Goal: Information Seeking & Learning: Learn about a topic

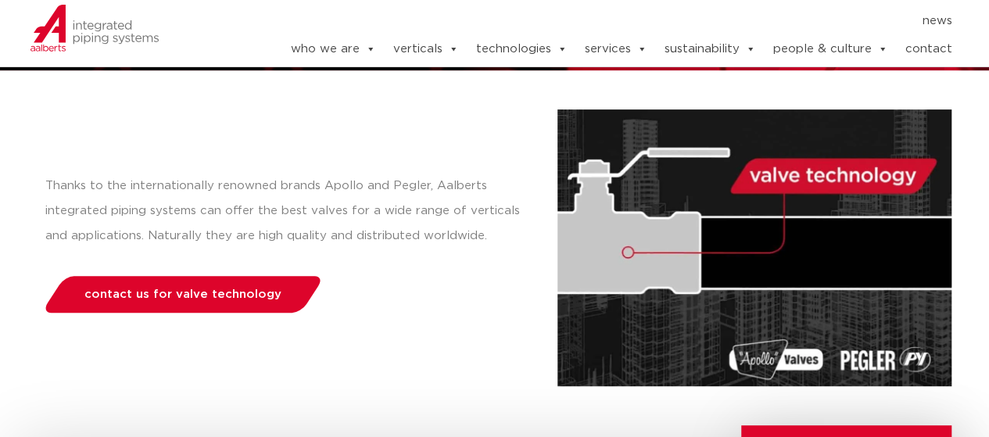
scroll to position [156, 0]
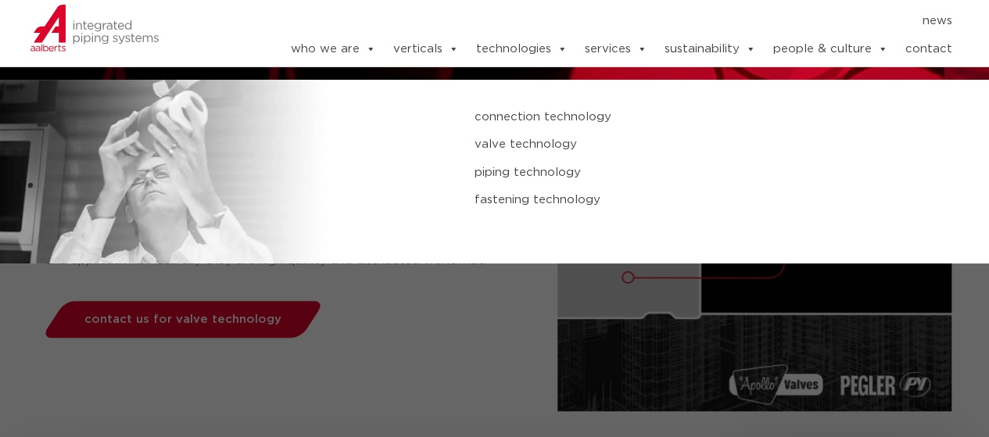
click at [518, 172] on link "piping technology" at bounding box center [659, 173] width 371 height 20
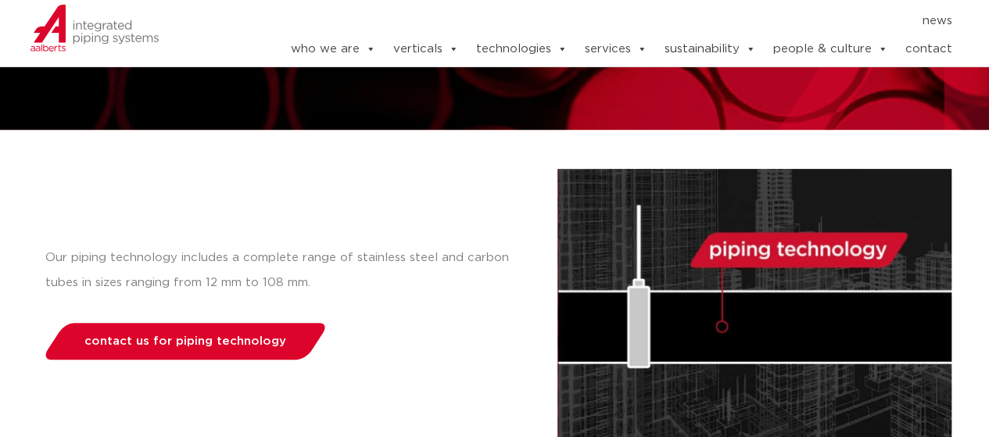
scroll to position [234, 0]
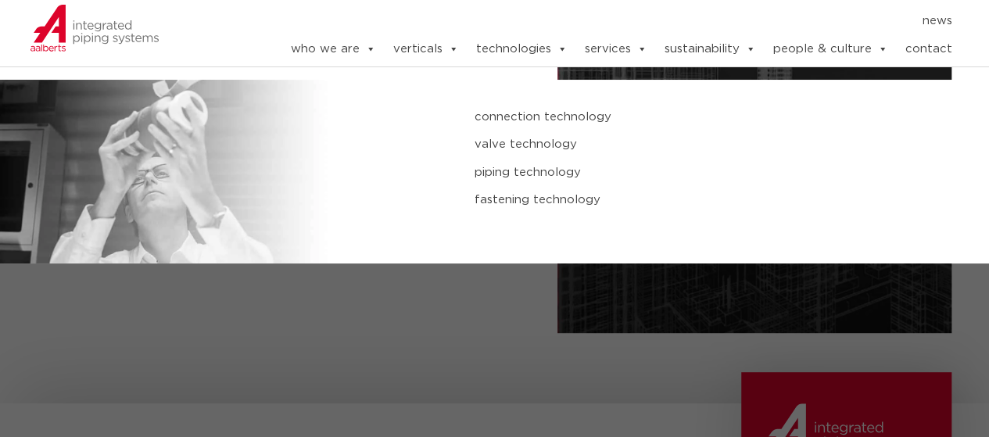
click at [552, 46] on link "technologies" at bounding box center [520, 49] width 91 height 31
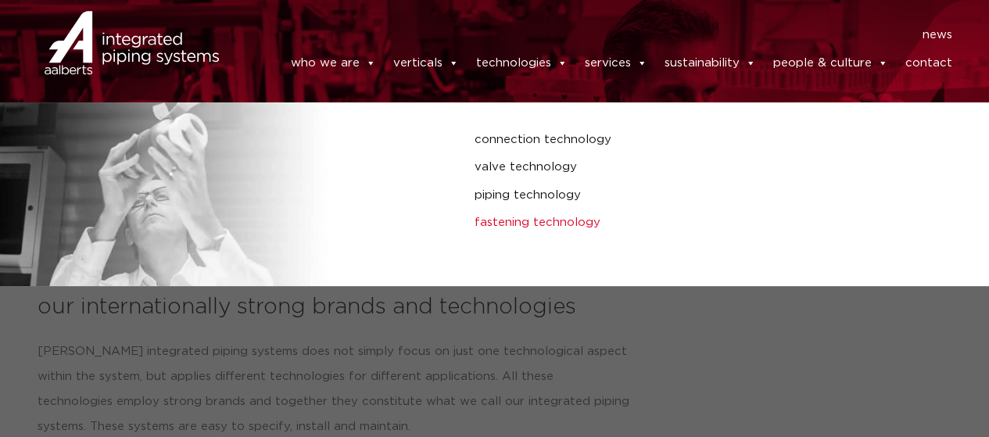
click at [531, 216] on link "fastening technology" at bounding box center [659, 223] width 371 height 20
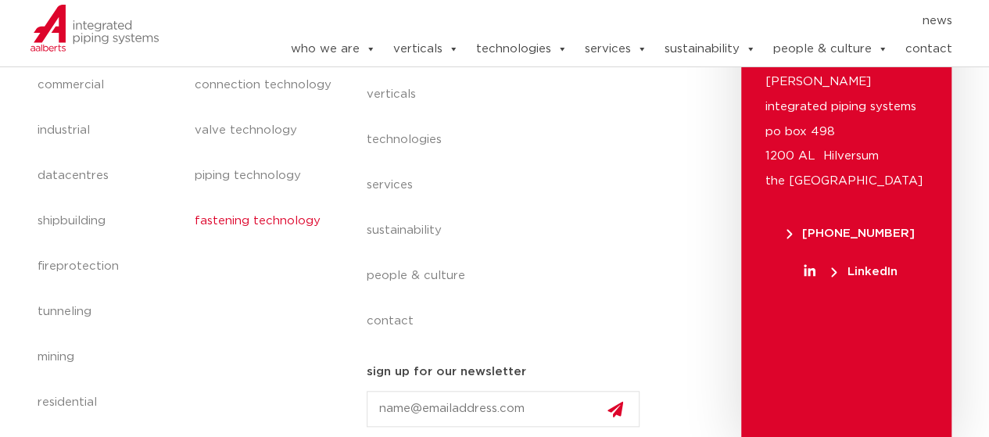
scroll to position [170, 0]
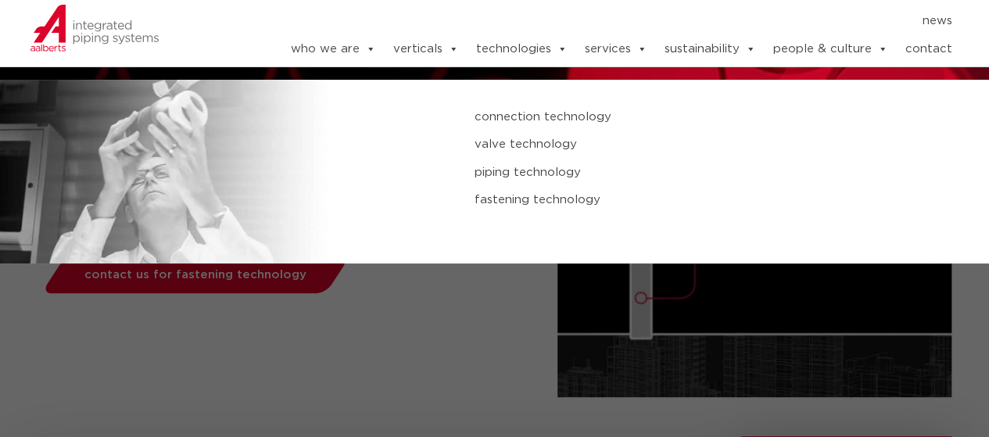
click at [524, 118] on link "connection technology" at bounding box center [659, 117] width 371 height 20
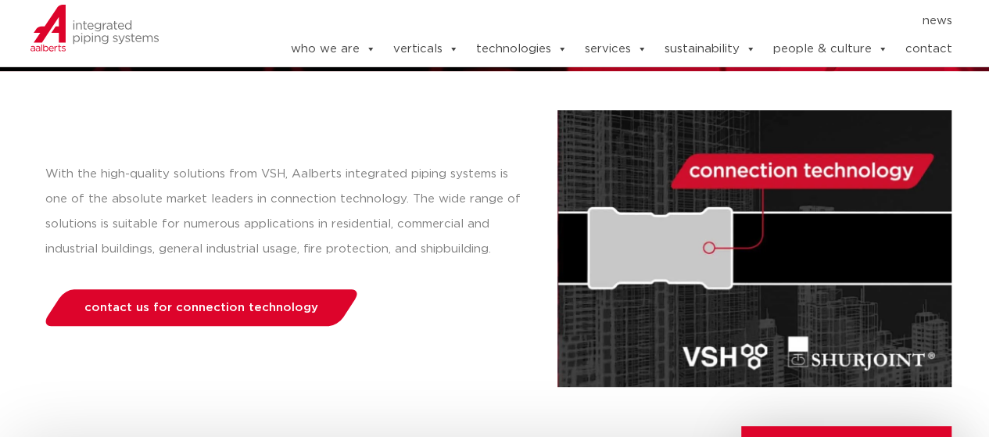
scroll to position [156, 0]
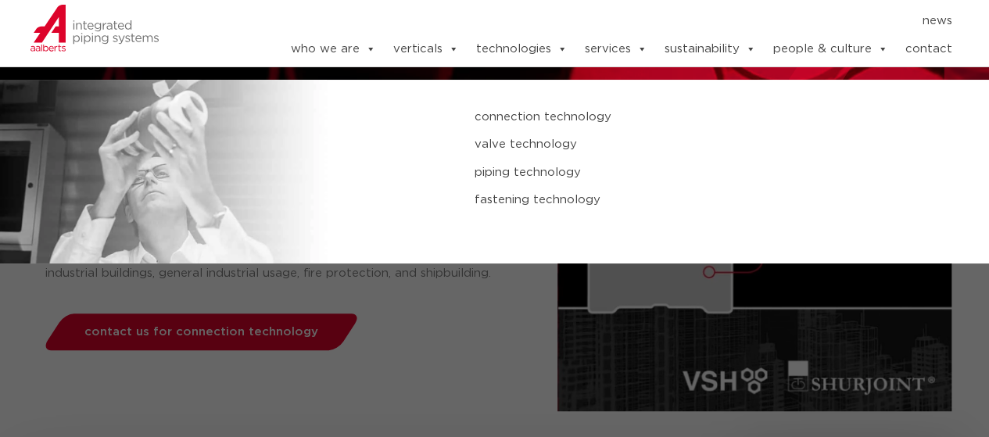
click at [523, 150] on link "valve technology" at bounding box center [659, 144] width 371 height 20
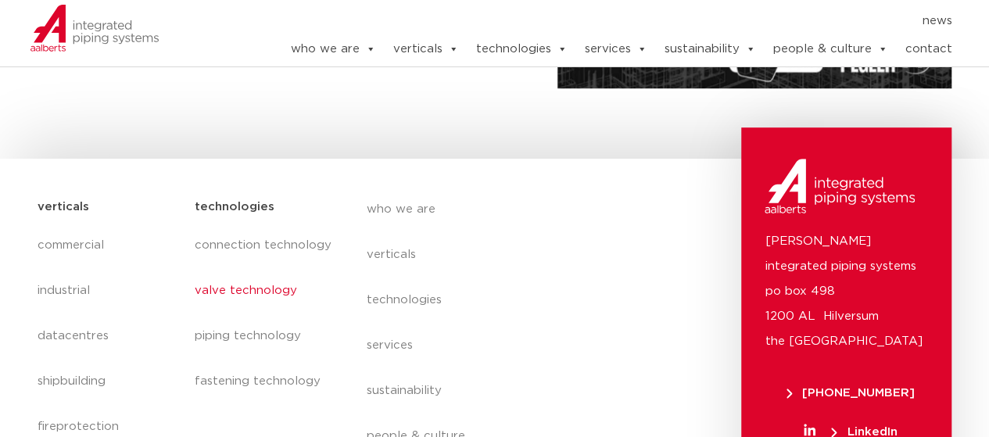
scroll to position [547, 0]
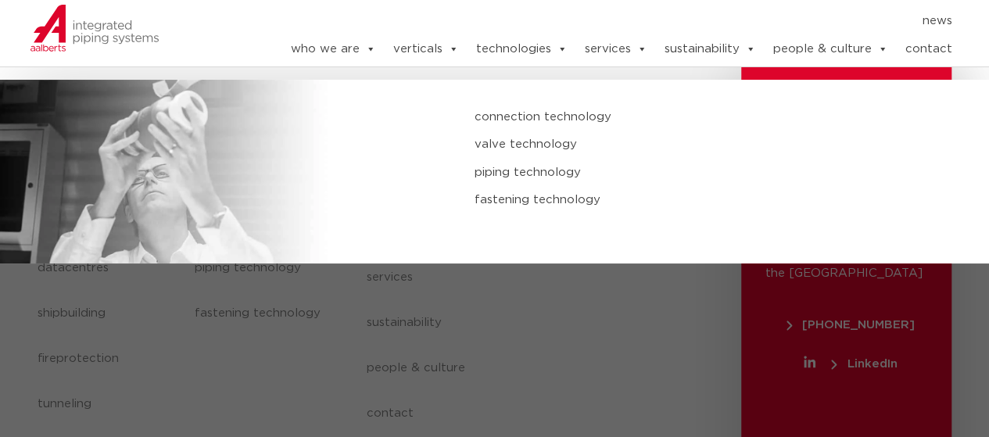
click at [542, 148] on link "valve technology" at bounding box center [659, 144] width 371 height 20
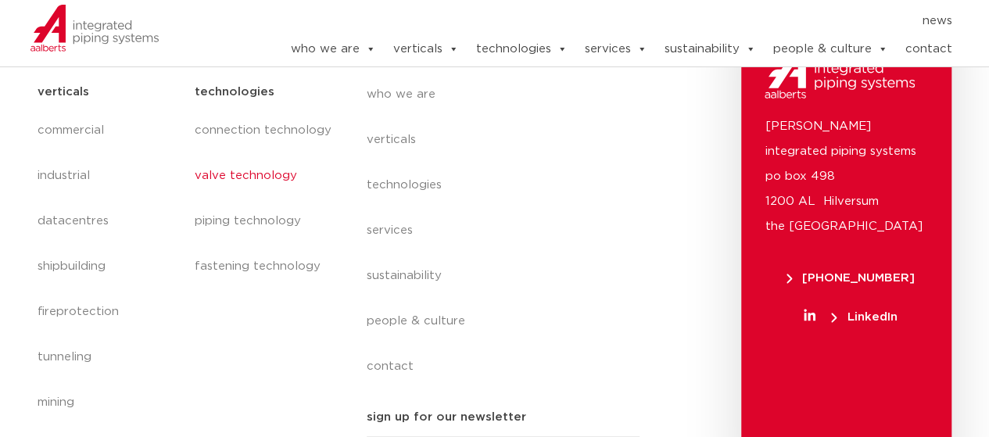
scroll to position [561, 0]
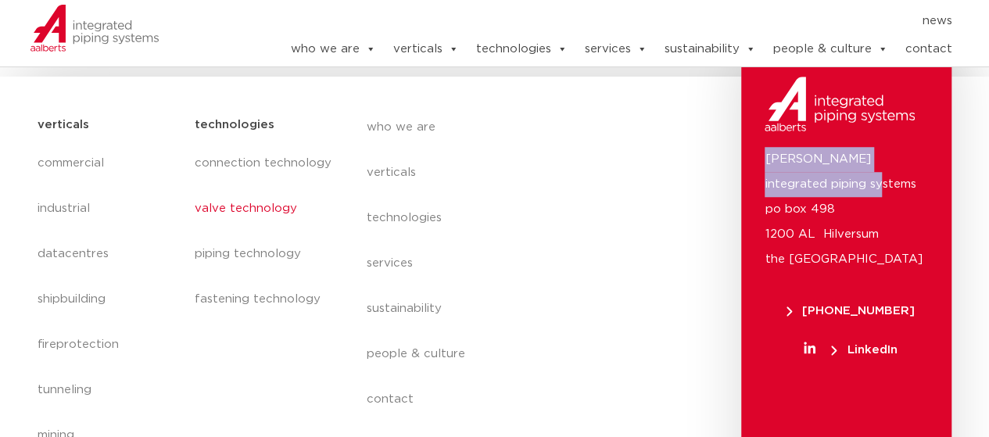
drag, startPoint x: 765, startPoint y: 161, endPoint x: 834, endPoint y: 148, distance: 70.0
click at [817, 183] on p "[PERSON_NAME] integrated piping systems po box 498 1200 AL Hilversum [GEOGRAPHI…" at bounding box center [845, 209] width 163 height 125
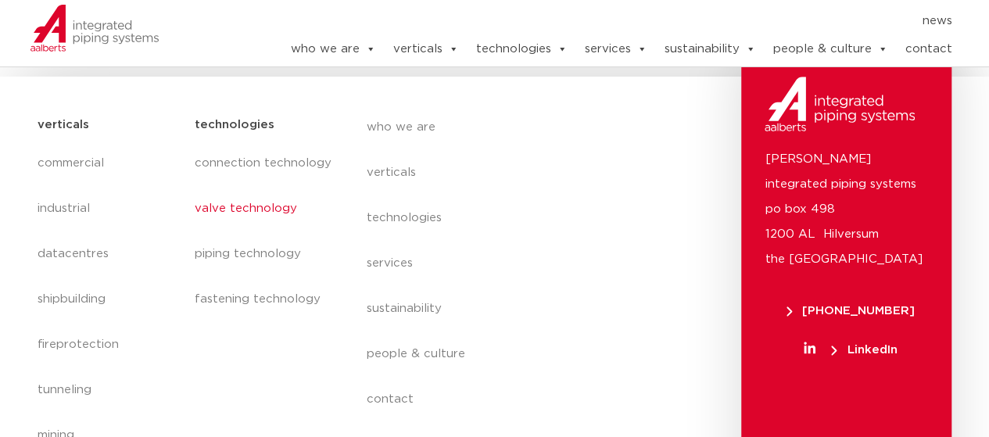
click at [805, 136] on div "[PERSON_NAME] integrated piping systems po box 498 1200 AL Hilversum [GEOGRAPHI…" at bounding box center [846, 285] width 210 height 480
